Goal: Information Seeking & Learning: Learn about a topic

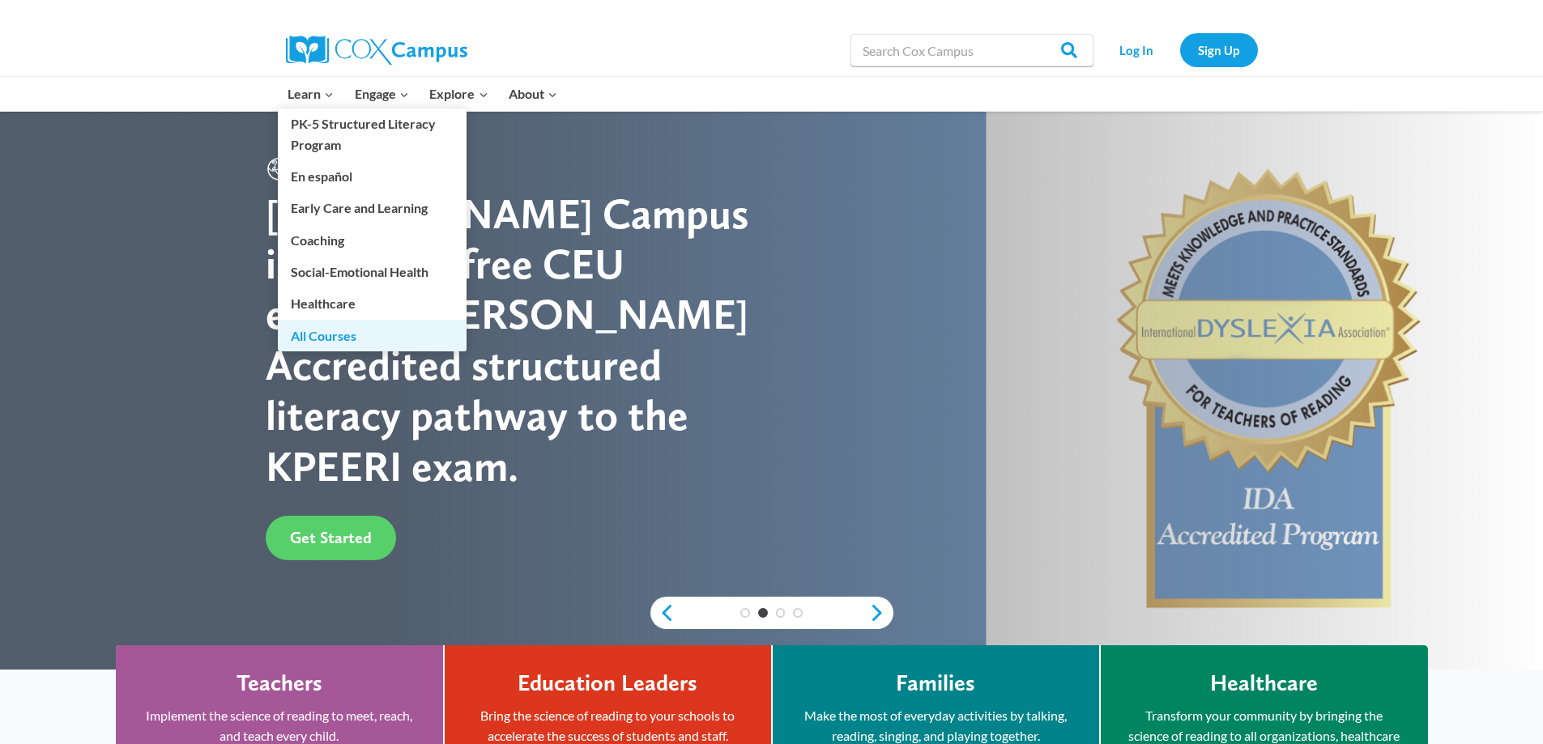
click at [300, 328] on link "All Courses" at bounding box center [372, 335] width 189 height 31
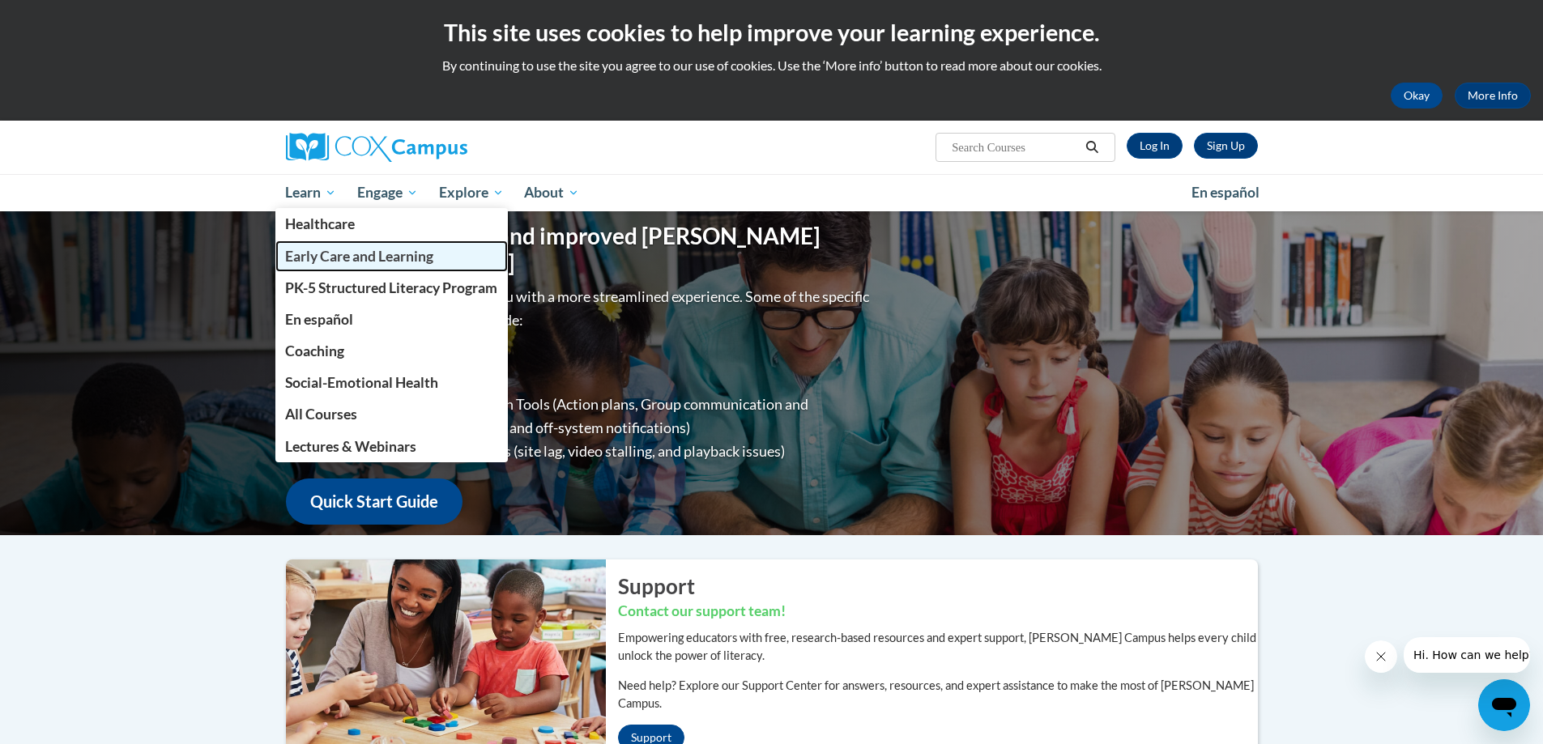
click at [314, 261] on span "Early Care and Learning" at bounding box center [359, 256] width 148 height 17
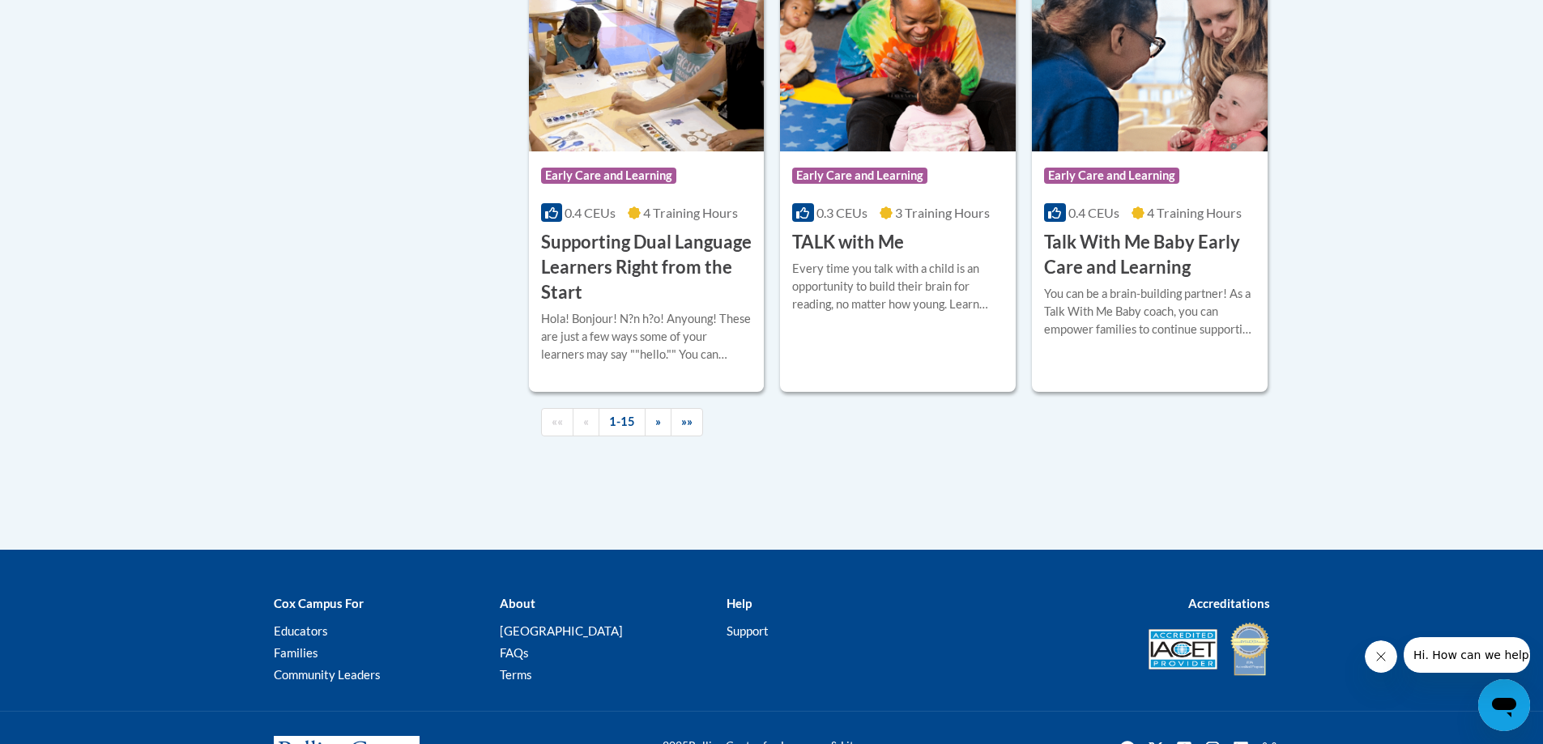
scroll to position [2429, 0]
